Goal: Task Accomplishment & Management: Complete application form

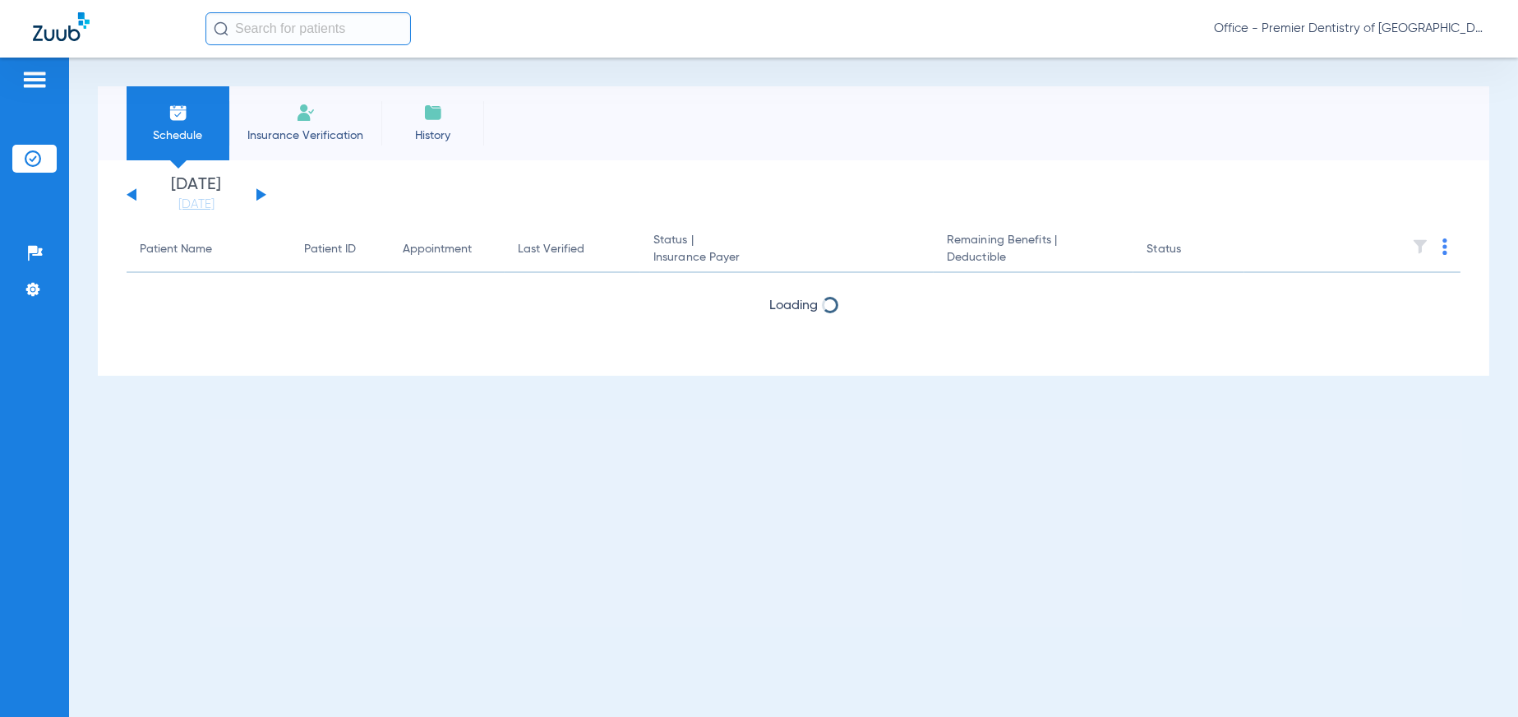
click at [322, 132] on span "Insurance Verification" at bounding box center [305, 135] width 127 height 16
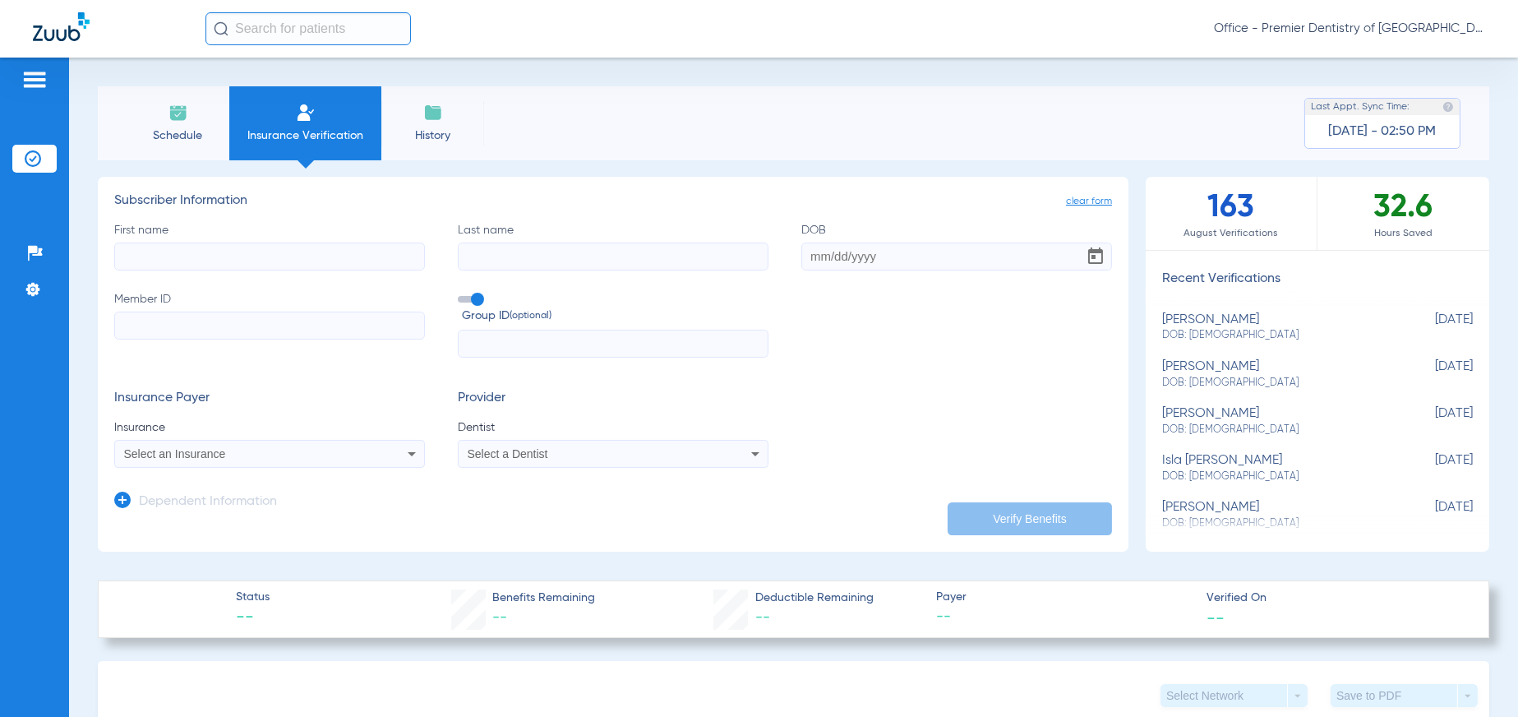
click at [162, 255] on input "First name" at bounding box center [269, 256] width 311 height 28
click at [158, 259] on input "hOY" at bounding box center [269, 256] width 311 height 28
type input "h"
type input "[PERSON_NAME]"
type input "Hoy"
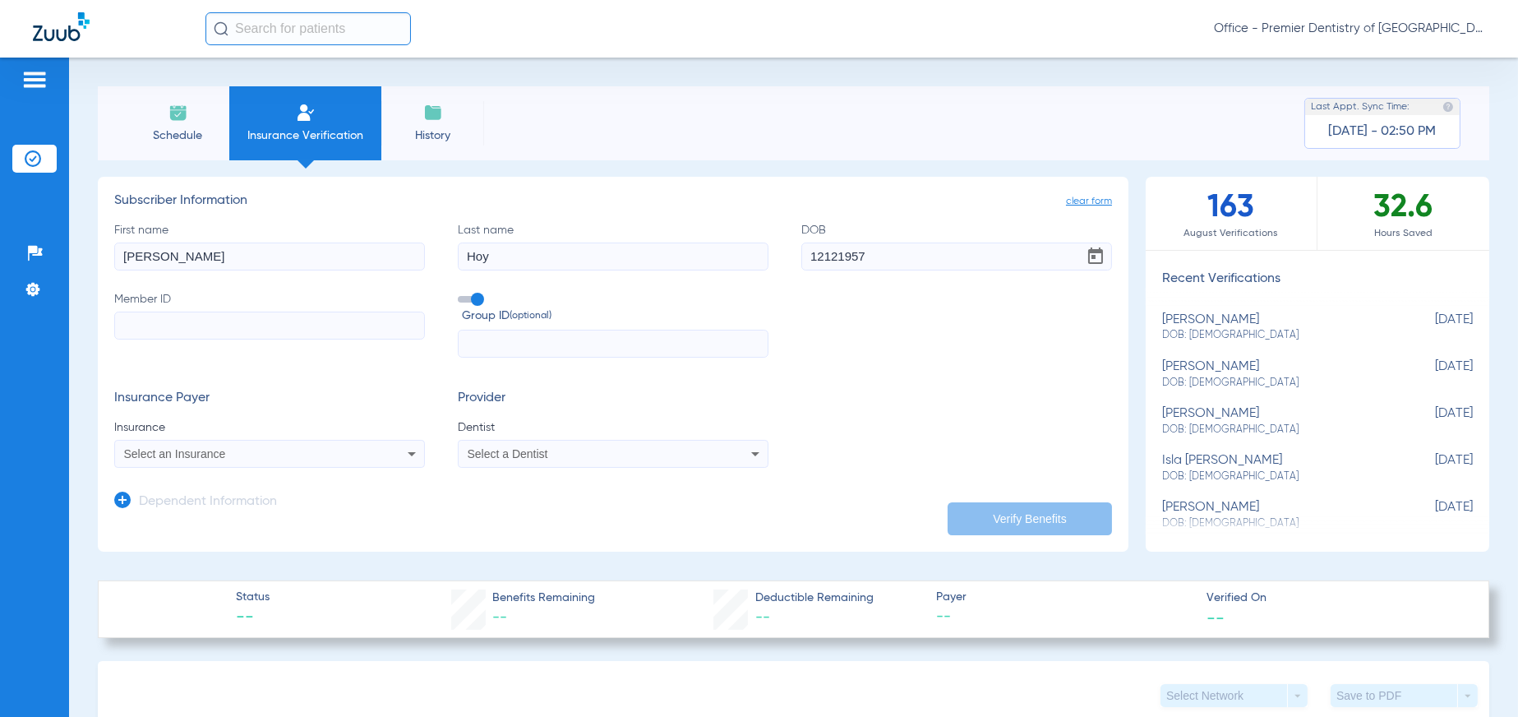
type input "[DATE]"
click at [154, 317] on input "Member ID" at bounding box center [269, 325] width 311 height 28
type input "201501598"
click at [491, 345] on input "text" at bounding box center [613, 344] width 311 height 28
type input "28893049"
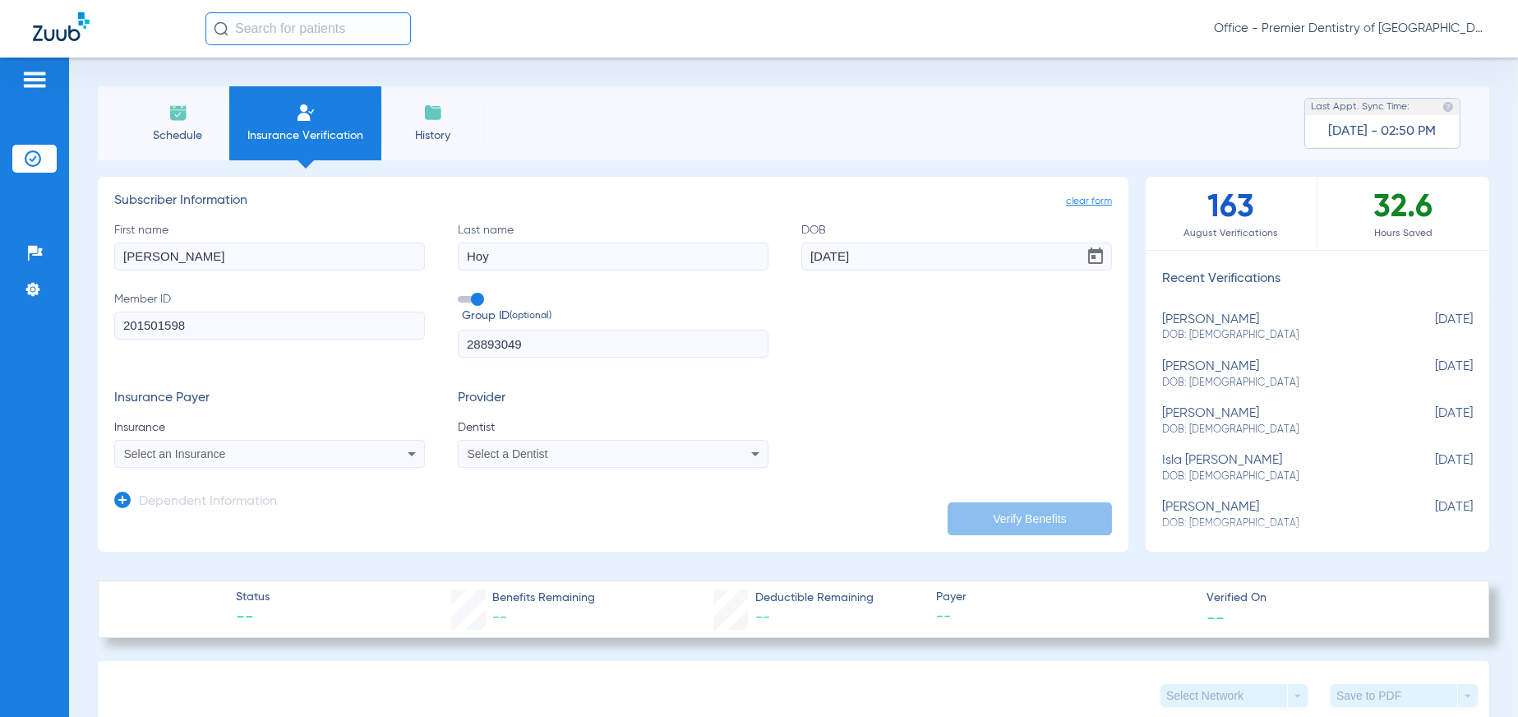
click at [326, 469] on app-dependent-form "Dependent Information" at bounding box center [613, 495] width 998 height 55
click at [324, 440] on mat-select "Select an Insurance" at bounding box center [269, 454] width 311 height 28
click at [323, 463] on mat-select "Select an Insurance" at bounding box center [269, 454] width 311 height 28
click at [402, 450] on icon at bounding box center [412, 454] width 20 height 20
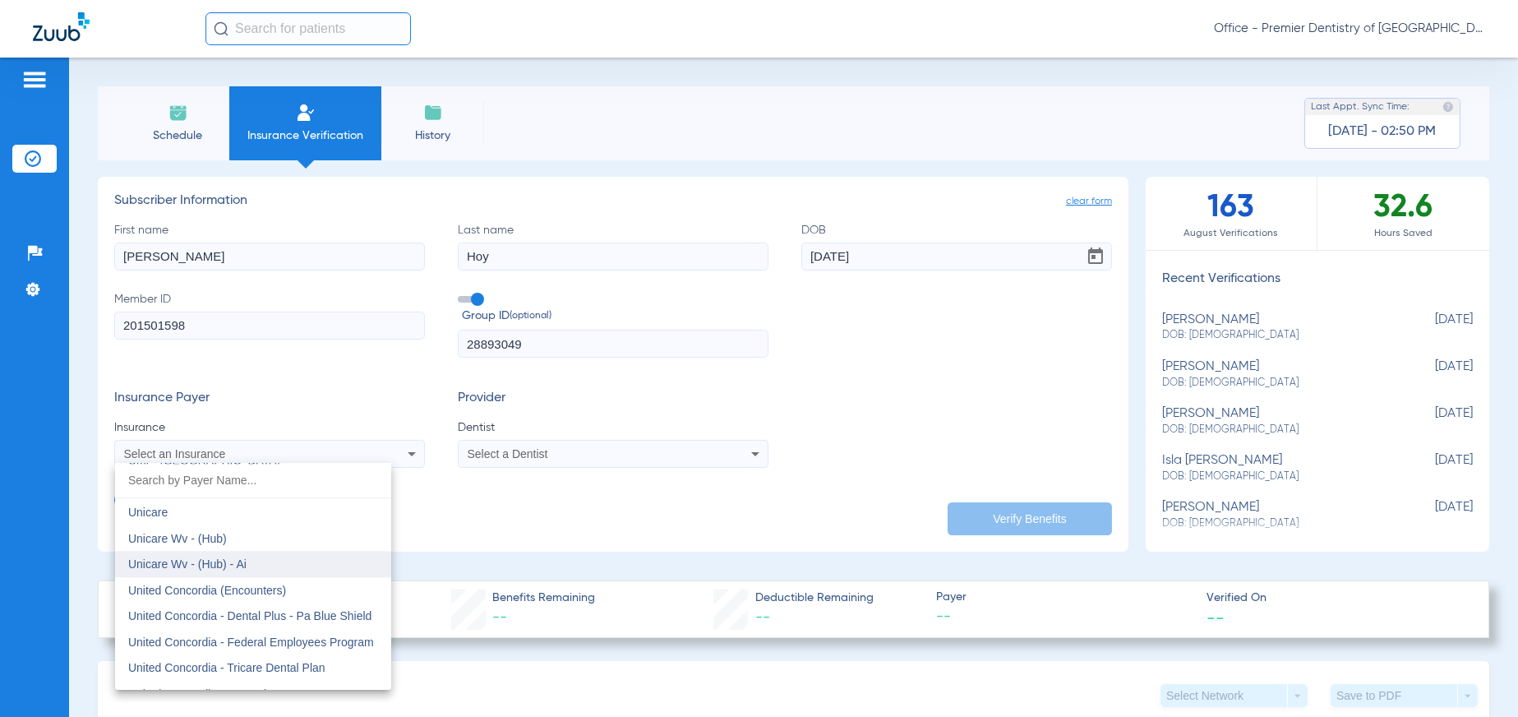
scroll to position [9657, 0]
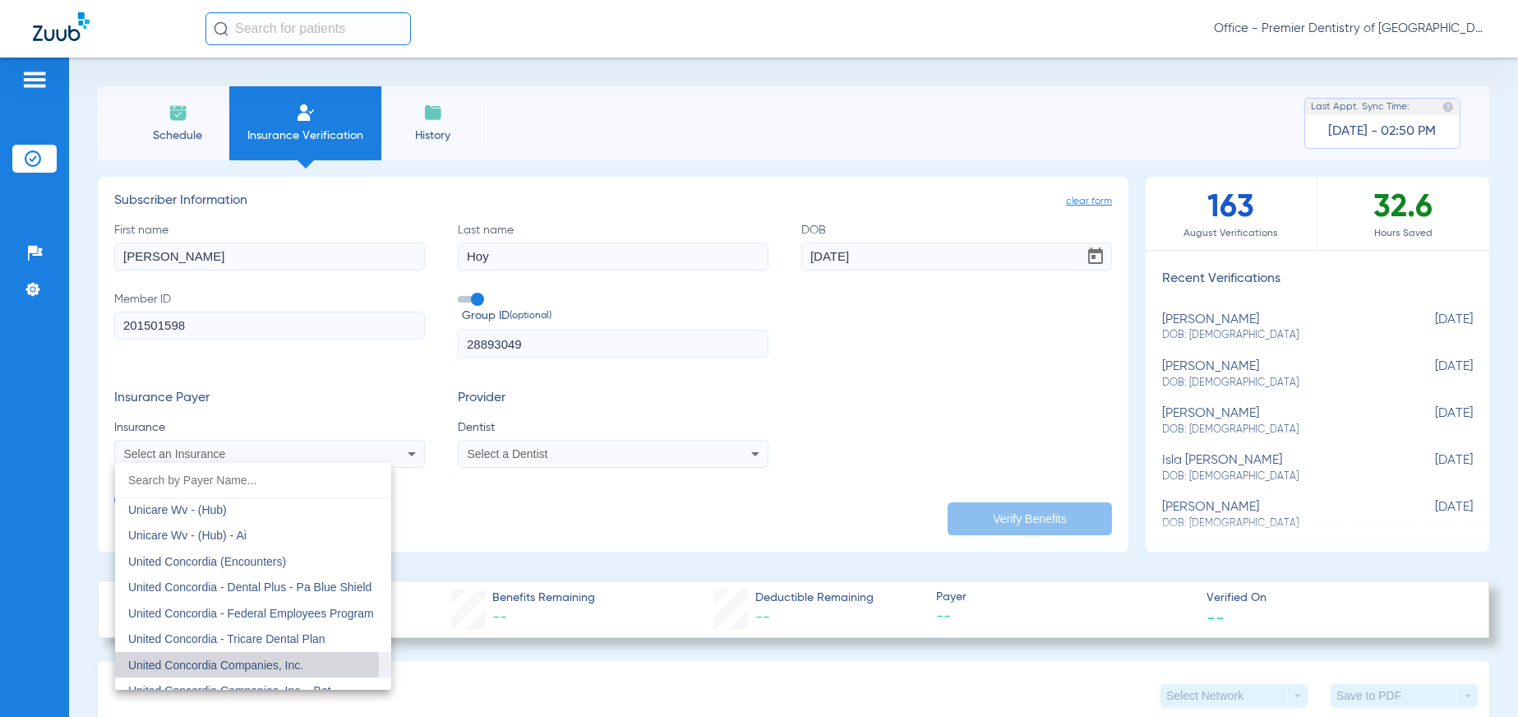
click at [220, 659] on span "United Concordia Companies, Inc." at bounding box center [215, 664] width 175 height 13
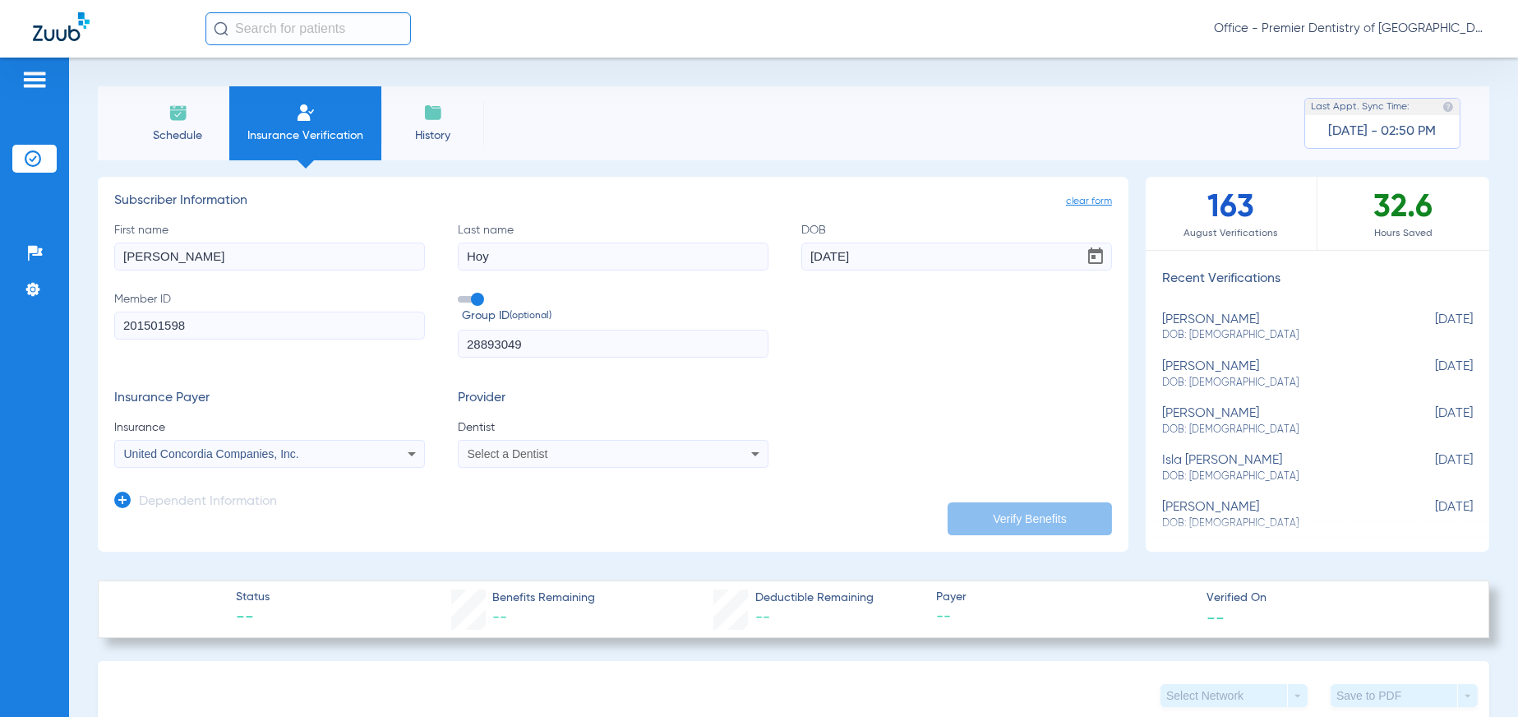
click at [711, 447] on div "Select a Dentist" at bounding box center [613, 454] width 309 height 20
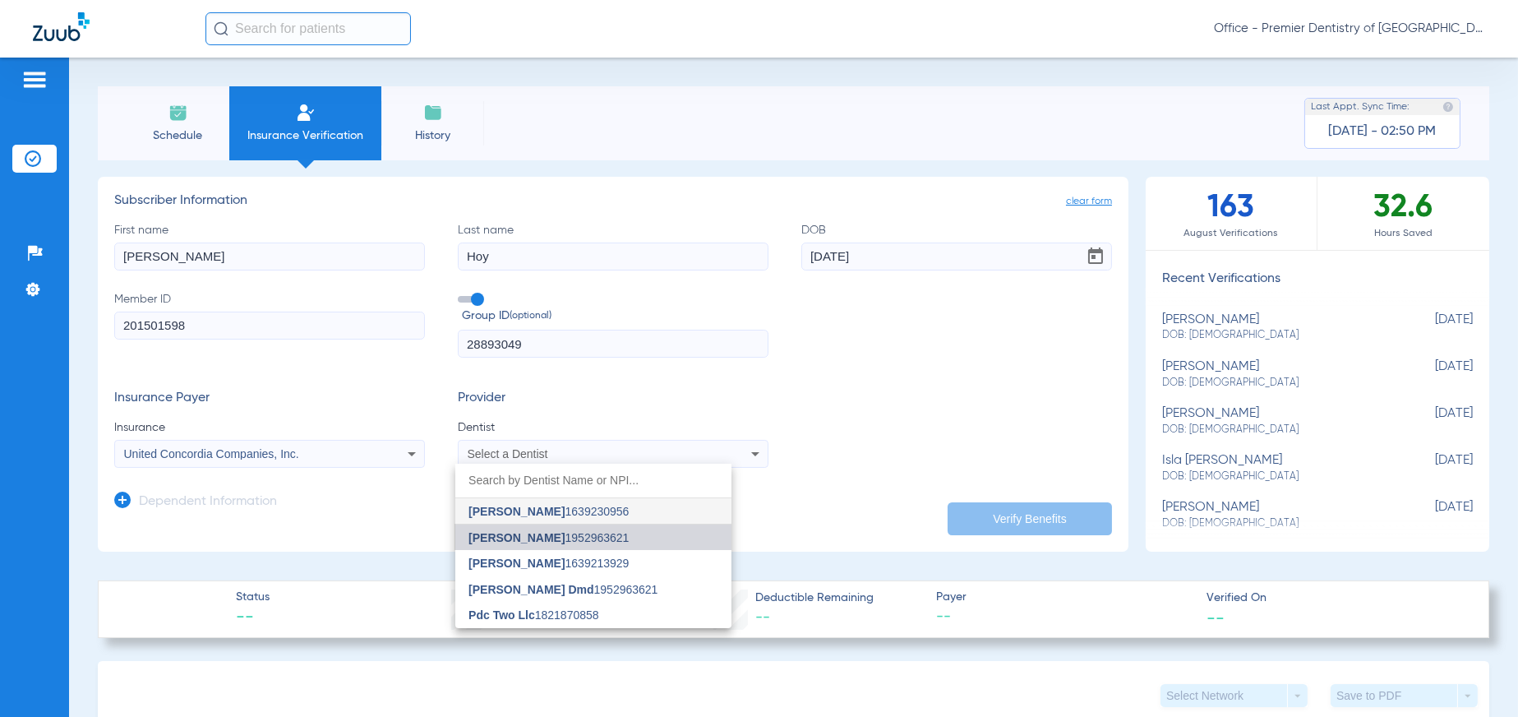
click at [562, 533] on span "[PERSON_NAME] 1952963621" at bounding box center [548, 538] width 160 height 12
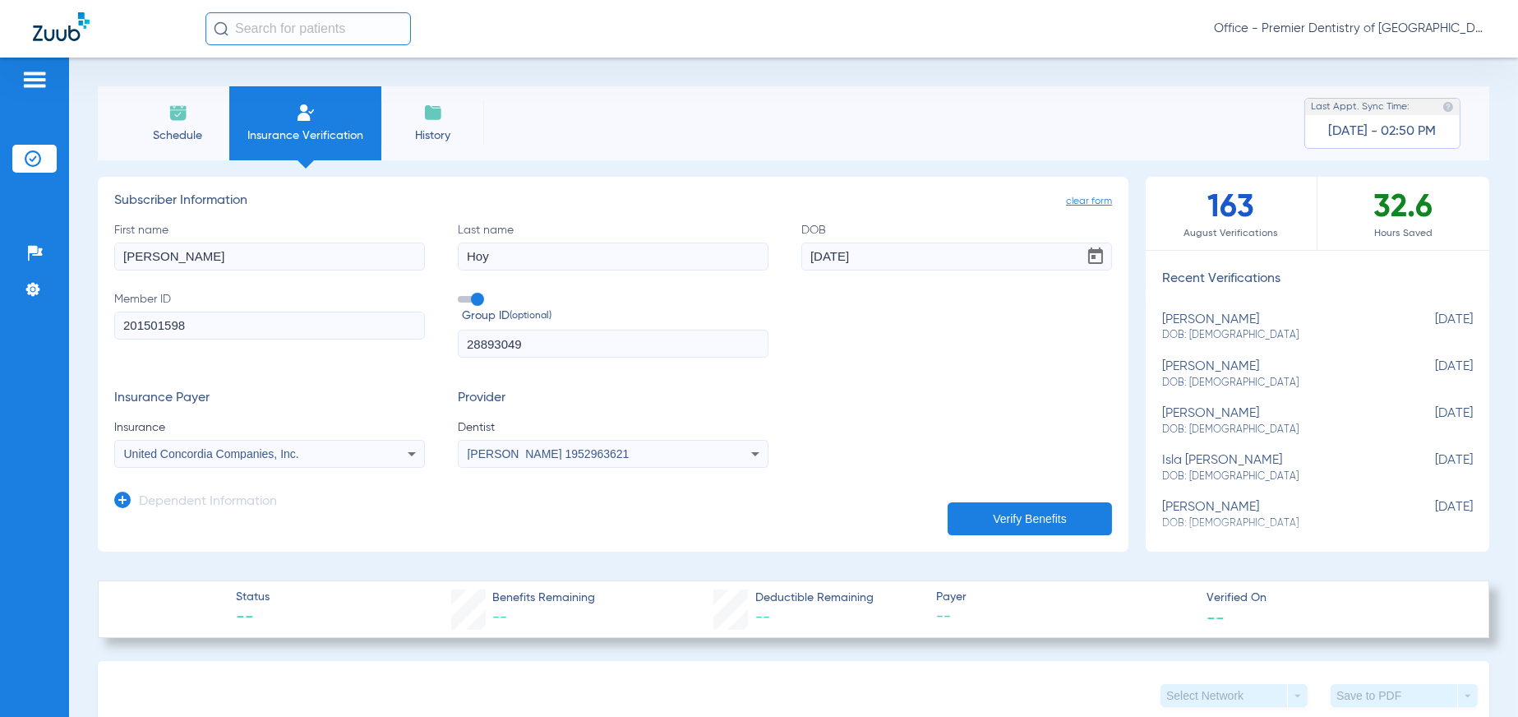
click at [1023, 514] on button "Verify Benefits" at bounding box center [1029, 518] width 164 height 33
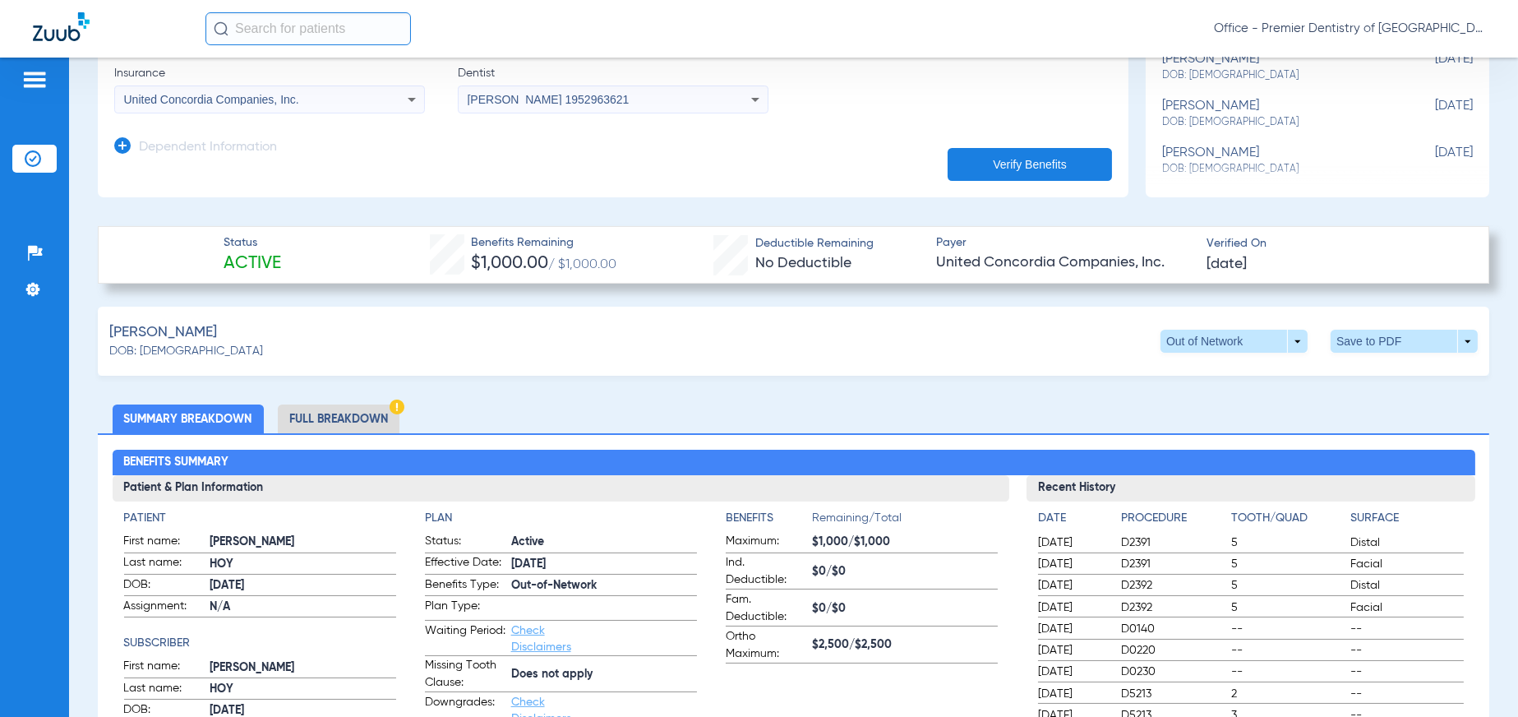
scroll to position [329, 0]
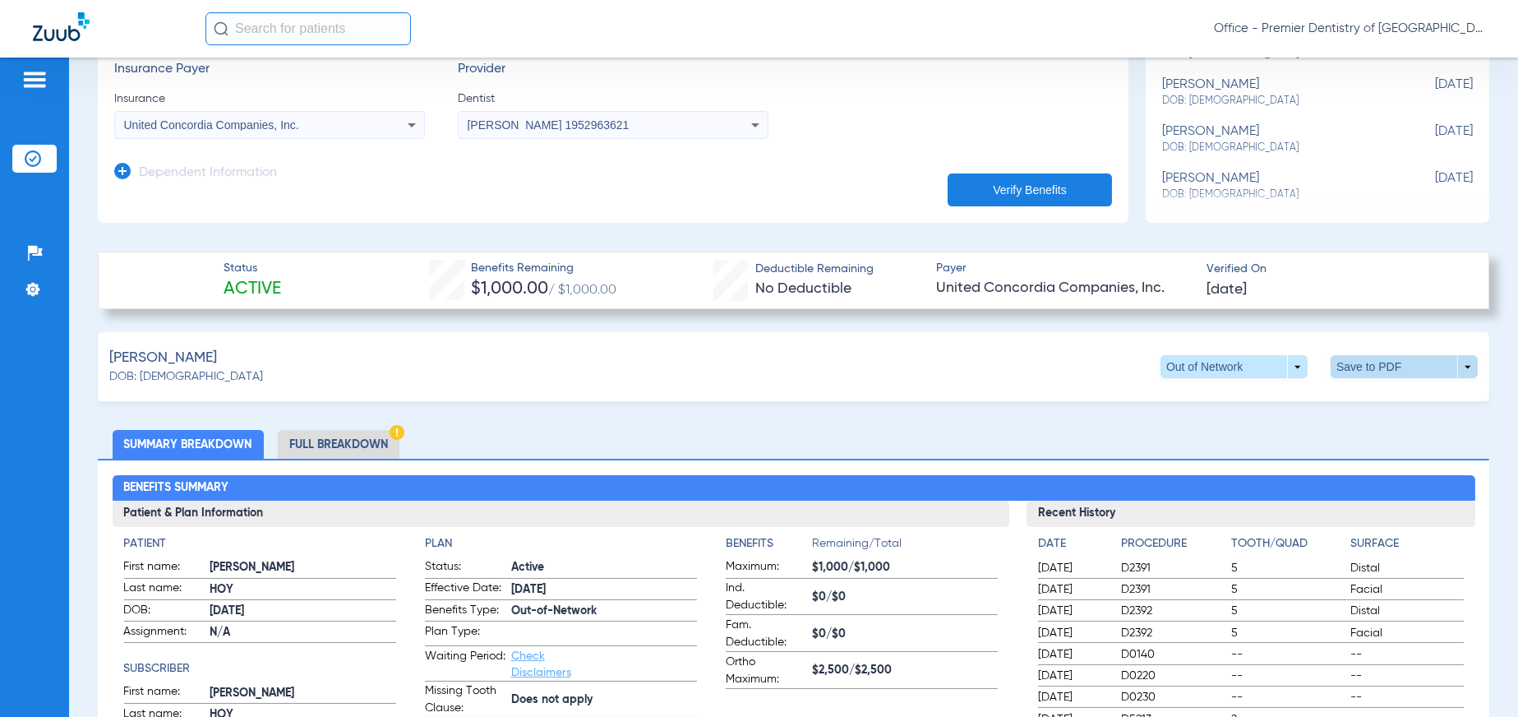
click at [1348, 366] on span at bounding box center [1403, 366] width 147 height 23
click at [1280, 392] on span "Save to PDF" at bounding box center [1268, 398] width 65 height 12
